Goal: Task Accomplishment & Management: Manage account settings

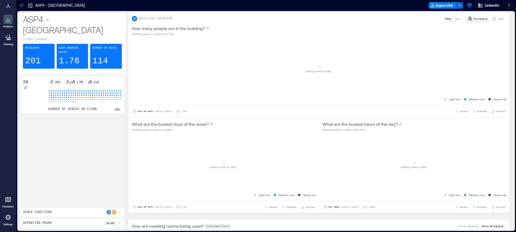
click at [7, 219] on icon at bounding box center [8, 217] width 6 height 6
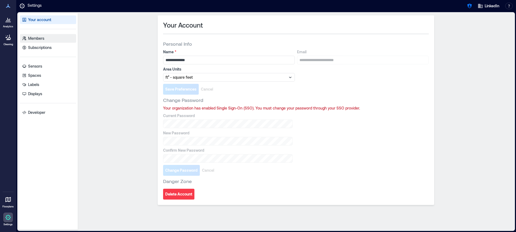
click at [40, 37] on p "Members" at bounding box center [36, 38] width 16 height 5
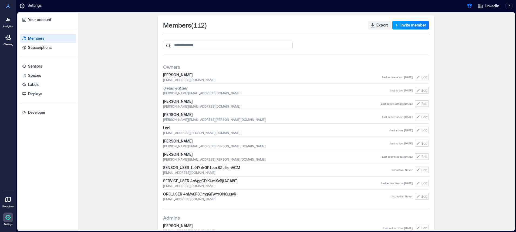
click at [402, 22] on button "Invite member" at bounding box center [410, 25] width 36 height 9
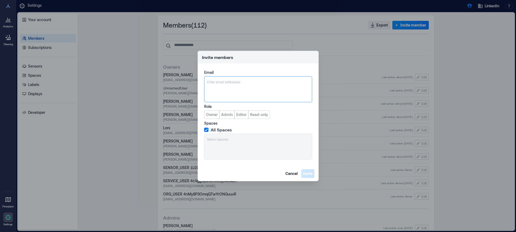
type input "**********"
click at [233, 106] on span "Davidong@athenablueglobal.com" at bounding box center [251, 108] width 66 height 4
click at [222, 116] on span "Admin" at bounding box center [227, 114] width 12 height 5
click at [307, 175] on span "Invite" at bounding box center [308, 173] width 10 height 5
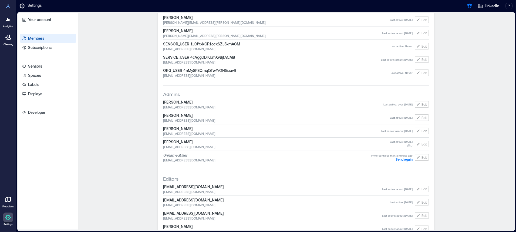
scroll to position [124, 0]
